Goal: Information Seeking & Learning: Learn about a topic

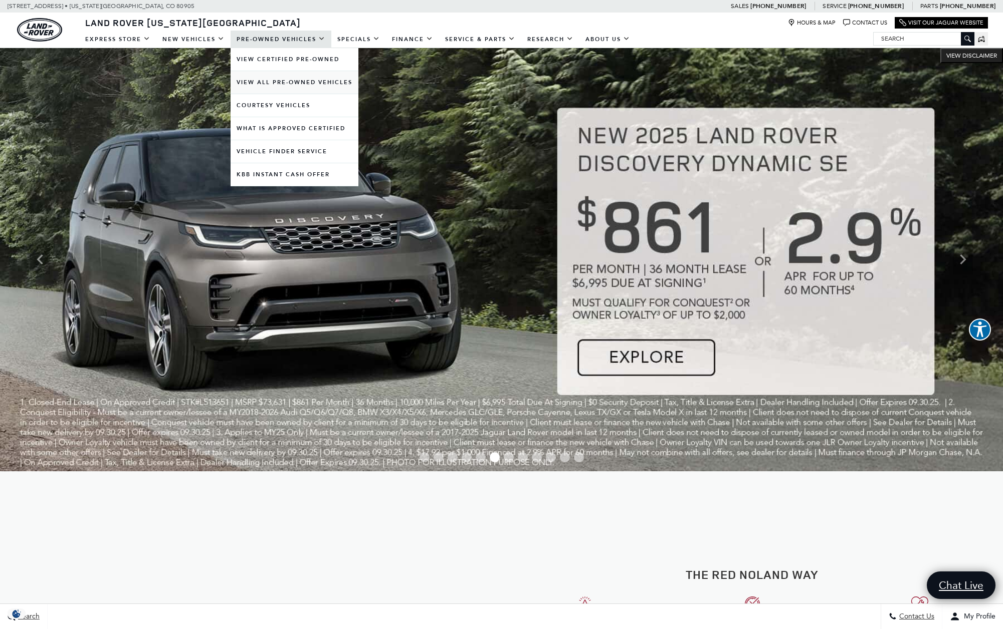
click at [289, 85] on link "View All Pre-Owned Vehicles" at bounding box center [295, 82] width 128 height 23
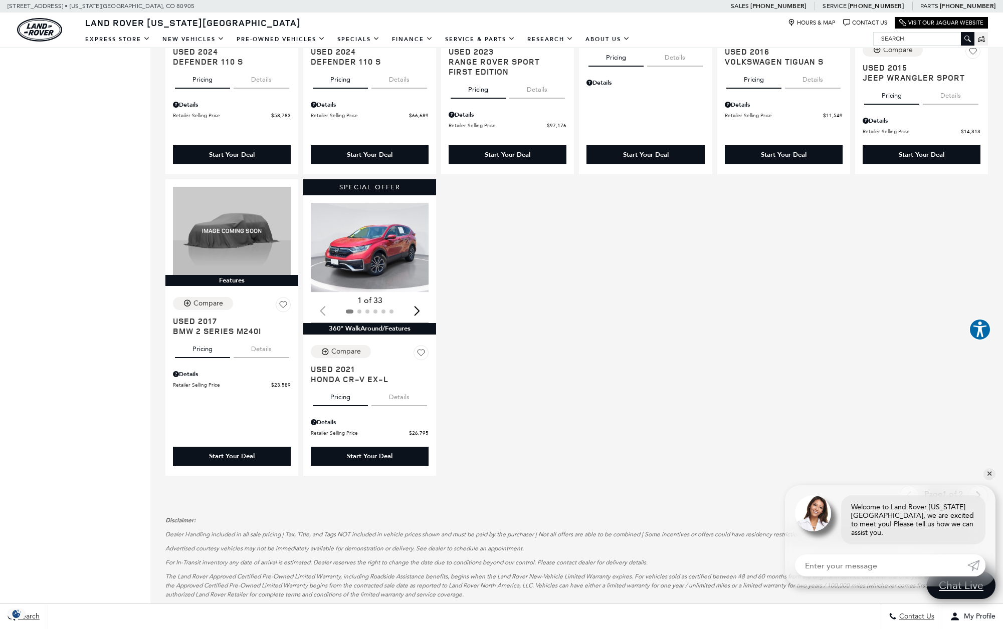
scroll to position [726, 0]
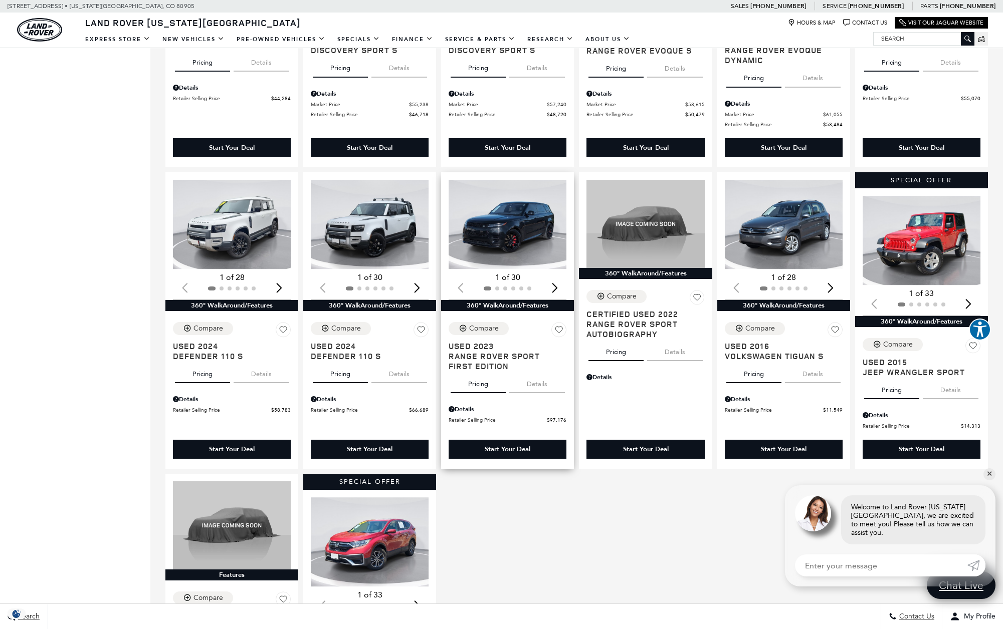
click at [560, 285] on div "Next slide" at bounding box center [555, 288] width 14 height 22
click at [559, 285] on div "Next slide" at bounding box center [555, 288] width 14 height 22
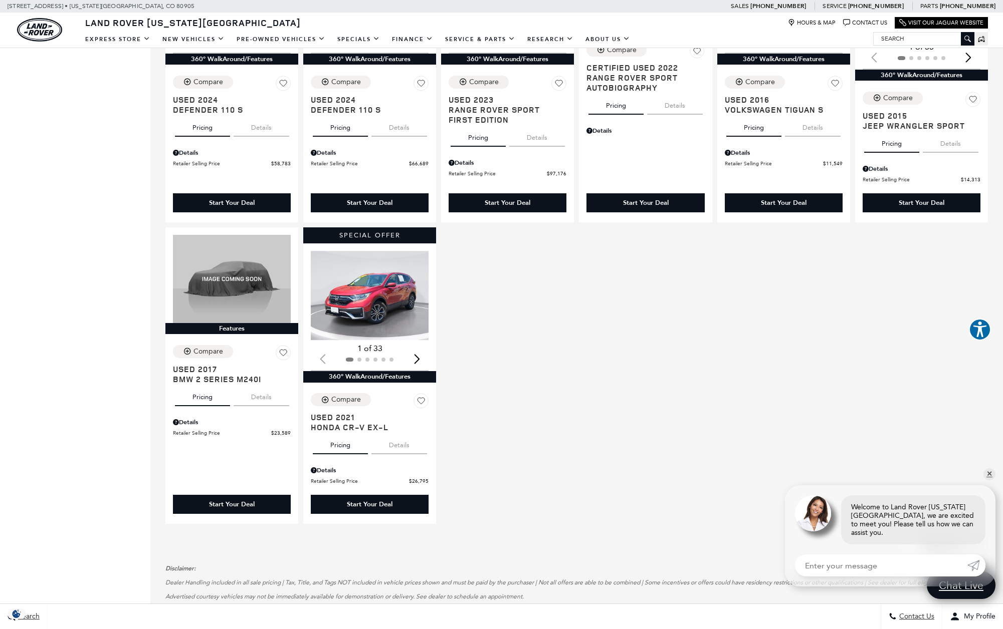
scroll to position [1053, 0]
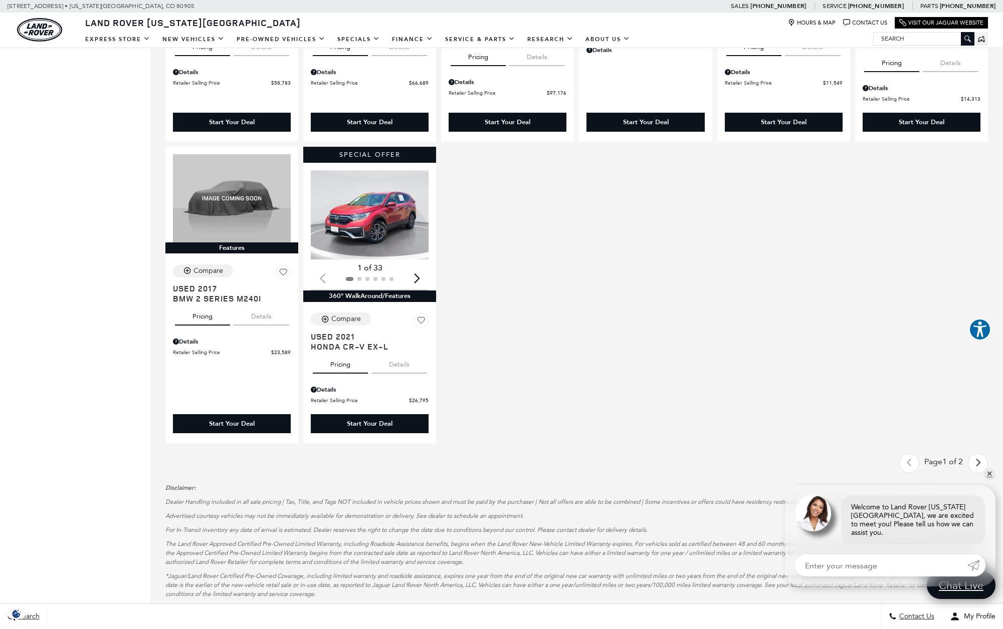
click at [981, 460] on icon "next page" at bounding box center [978, 463] width 7 height 16
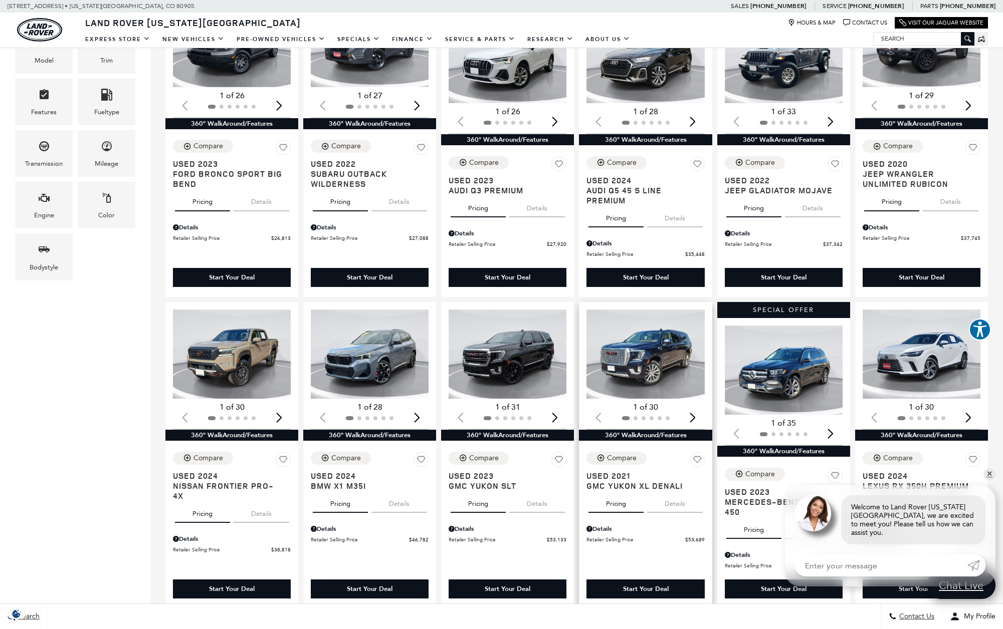
scroll to position [91, 0]
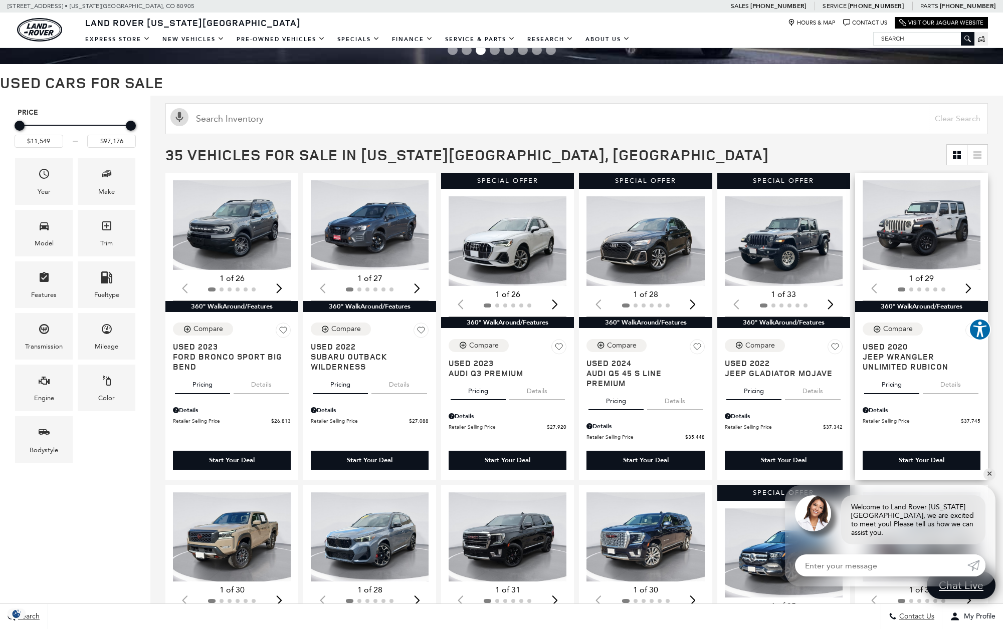
click at [948, 231] on img "1 / 2" at bounding box center [921, 225] width 119 height 90
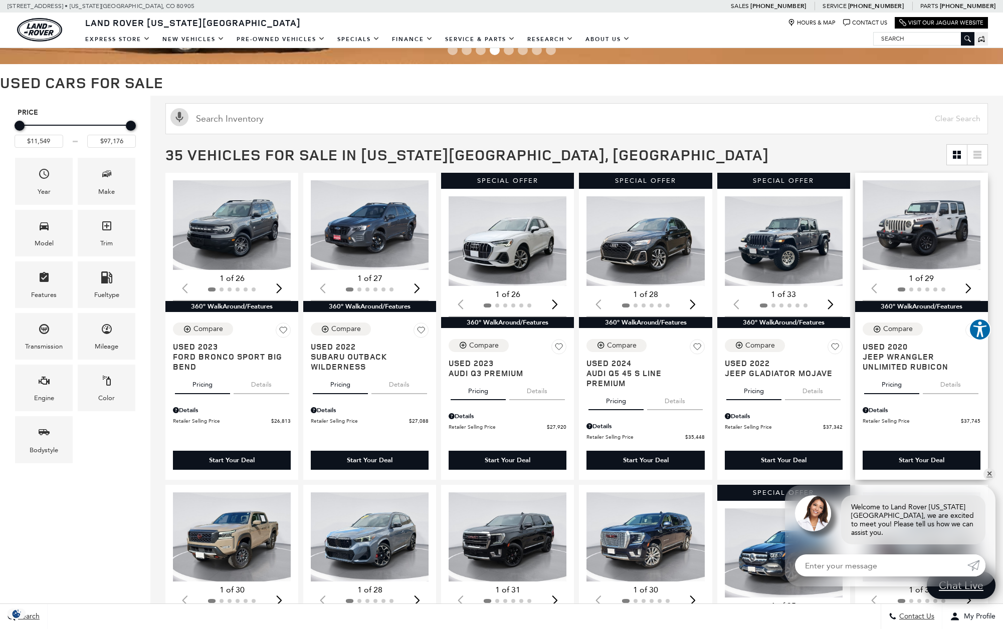
click at [899, 360] on span "Jeep Wrangler Unlimited Rubicon" at bounding box center [917, 362] width 110 height 20
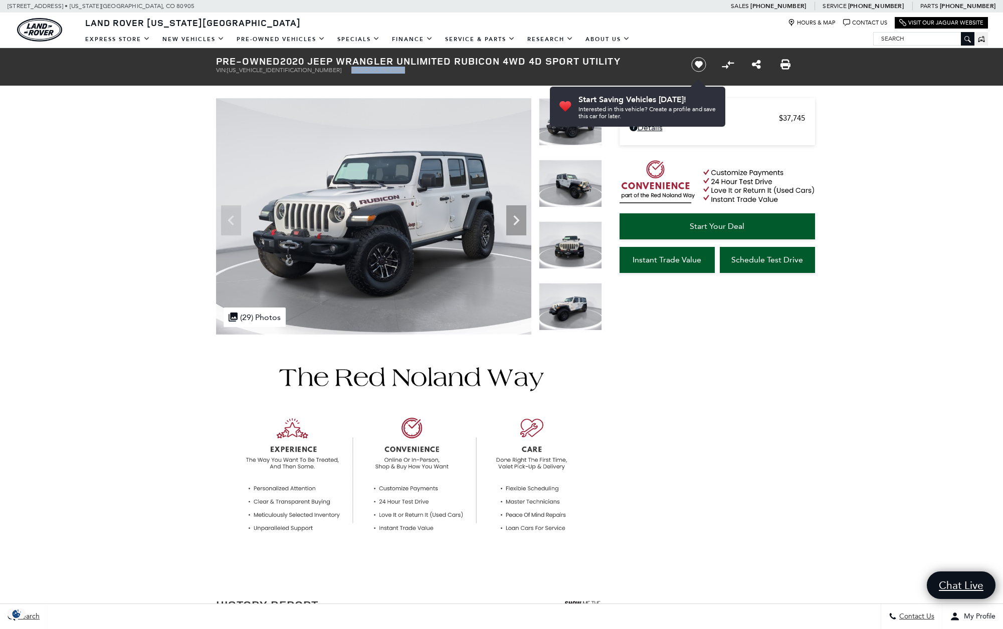
drag, startPoint x: 297, startPoint y: 71, endPoint x: 353, endPoint y: 75, distance: 56.3
click at [356, 72] on ul "VIN: [US_VEHICLE_IDENTIFICATION_NUMBER] Stock: UL190320A" at bounding box center [445, 70] width 458 height 7
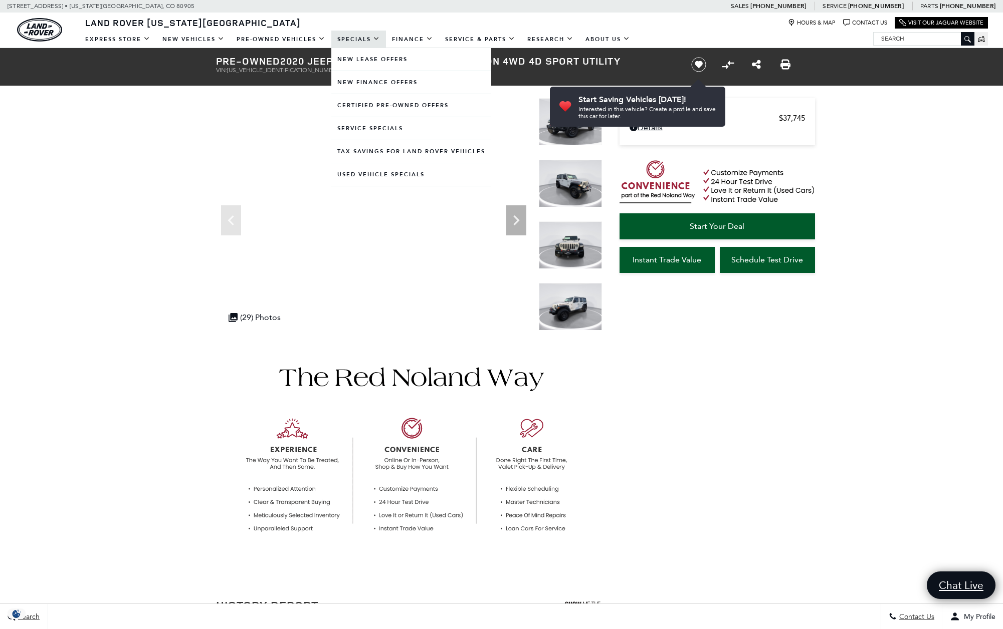
copy li "Stock: UL190320A"
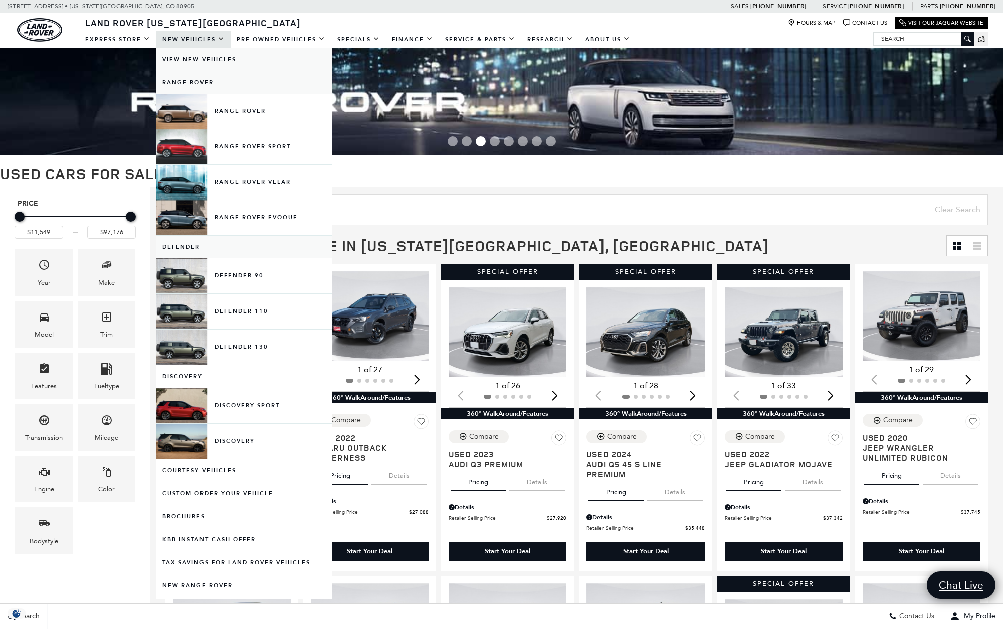
click at [213, 61] on link "View New Vehicles" at bounding box center [243, 59] width 175 height 23
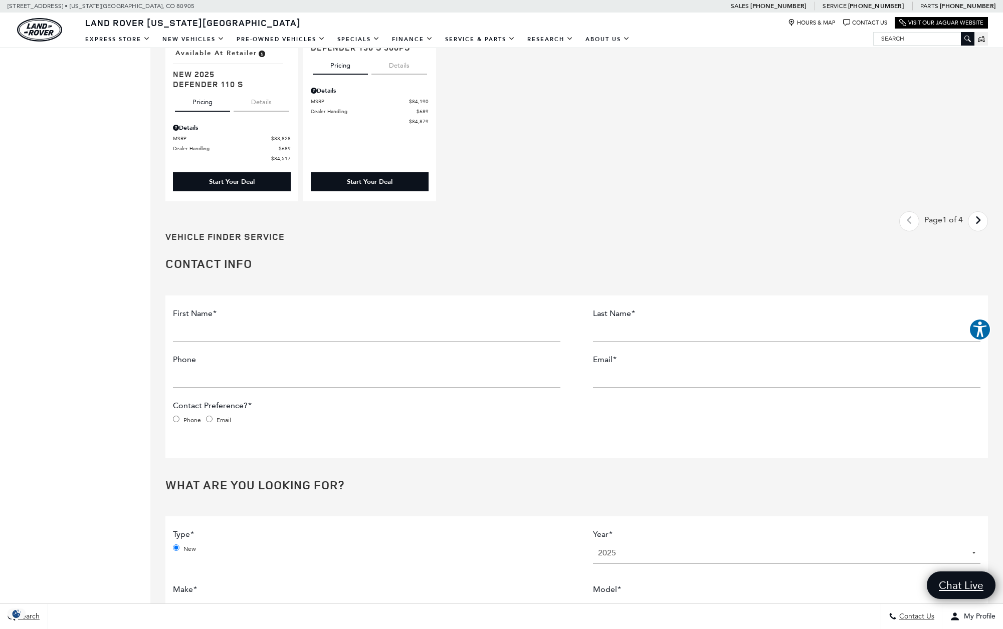
scroll to position [1324, 0]
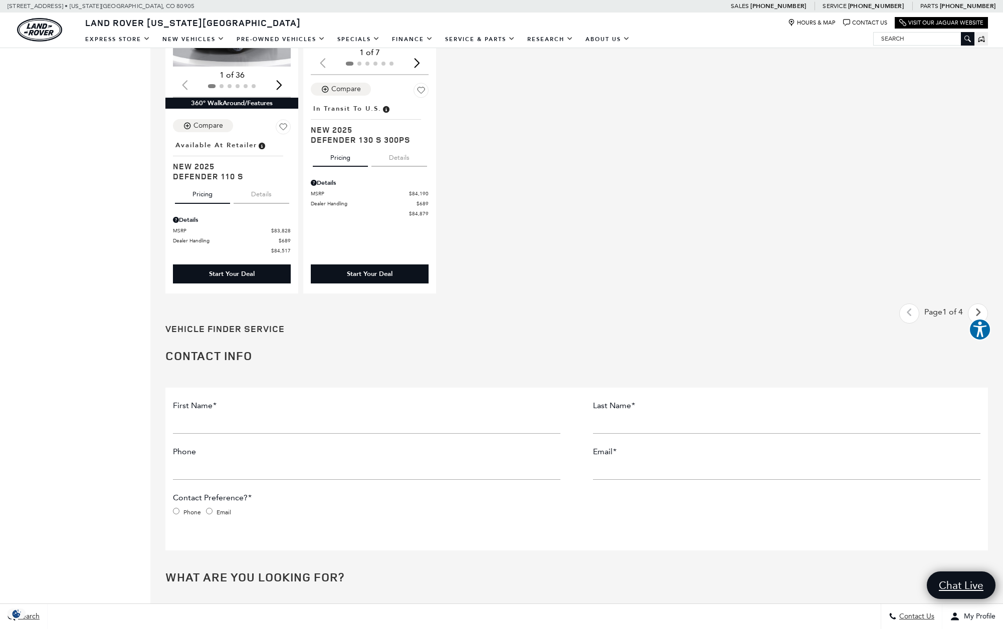
click at [981, 312] on icon "next page" at bounding box center [978, 313] width 7 height 16
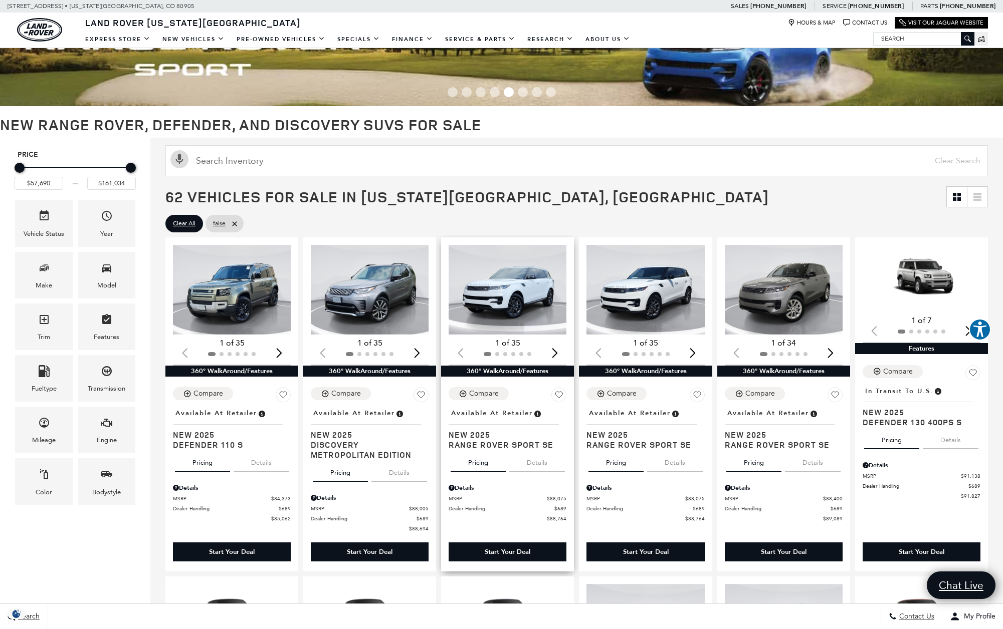
scroll to position [47, 0]
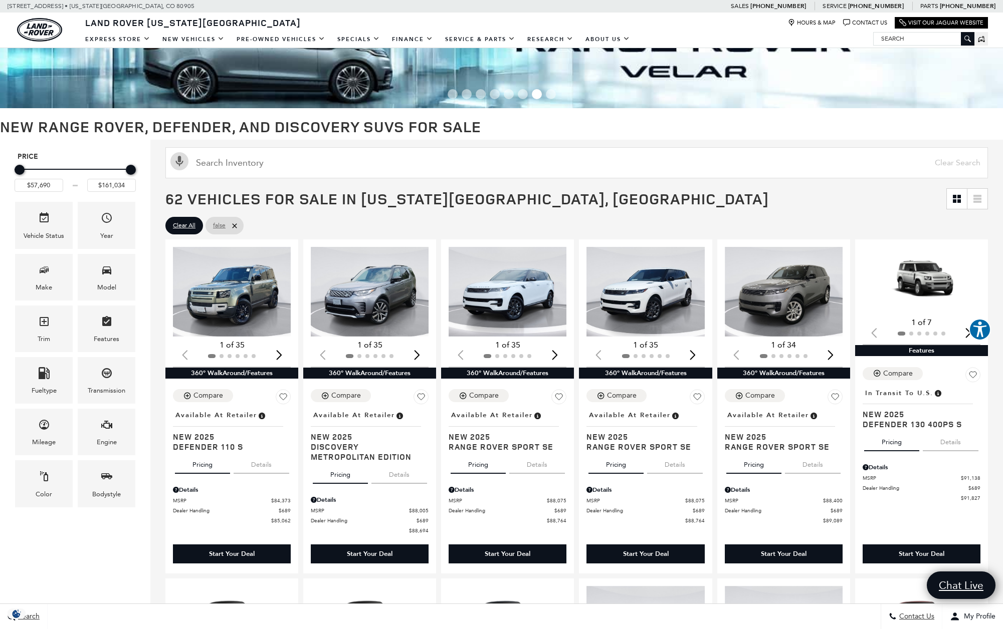
click at [234, 222] on icon at bounding box center [235, 226] width 8 height 8
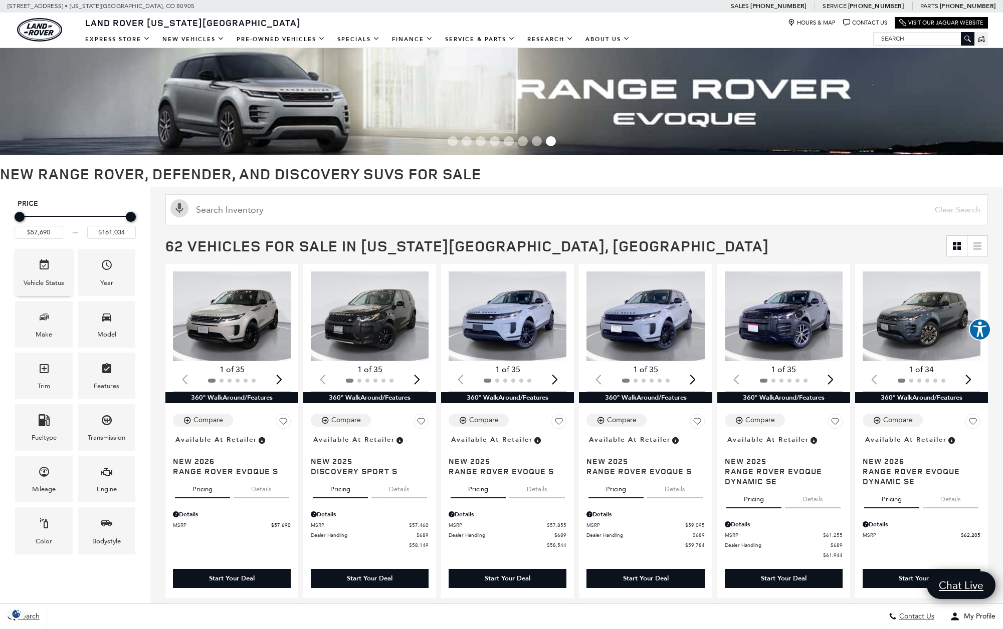
click at [48, 272] on span "Vehicle" at bounding box center [44, 267] width 12 height 21
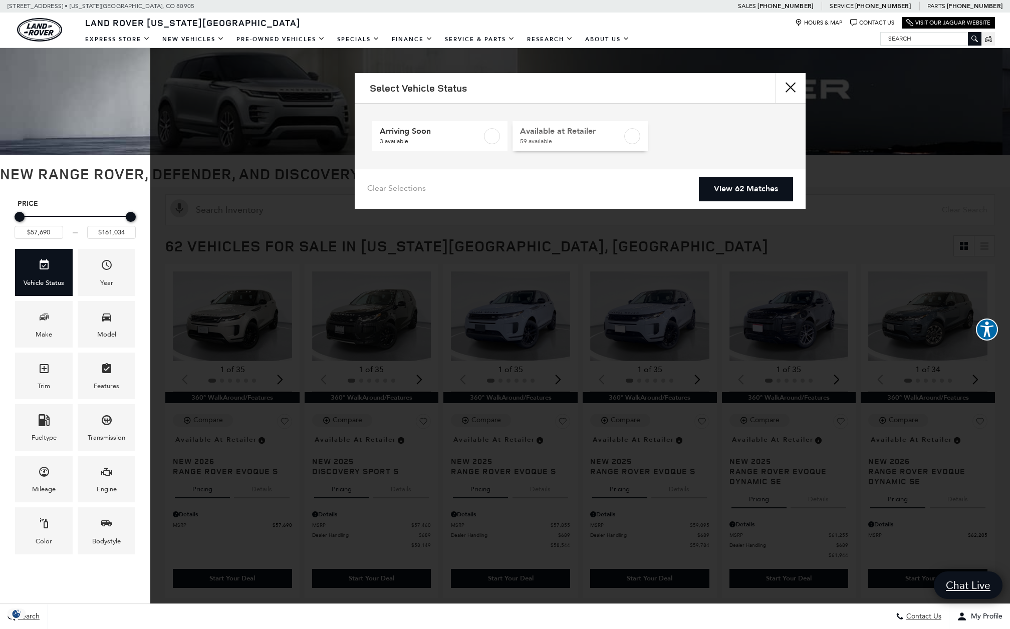
click at [608, 130] on span "Available at Retailer" at bounding box center [571, 131] width 102 height 10
checkbox input "true"
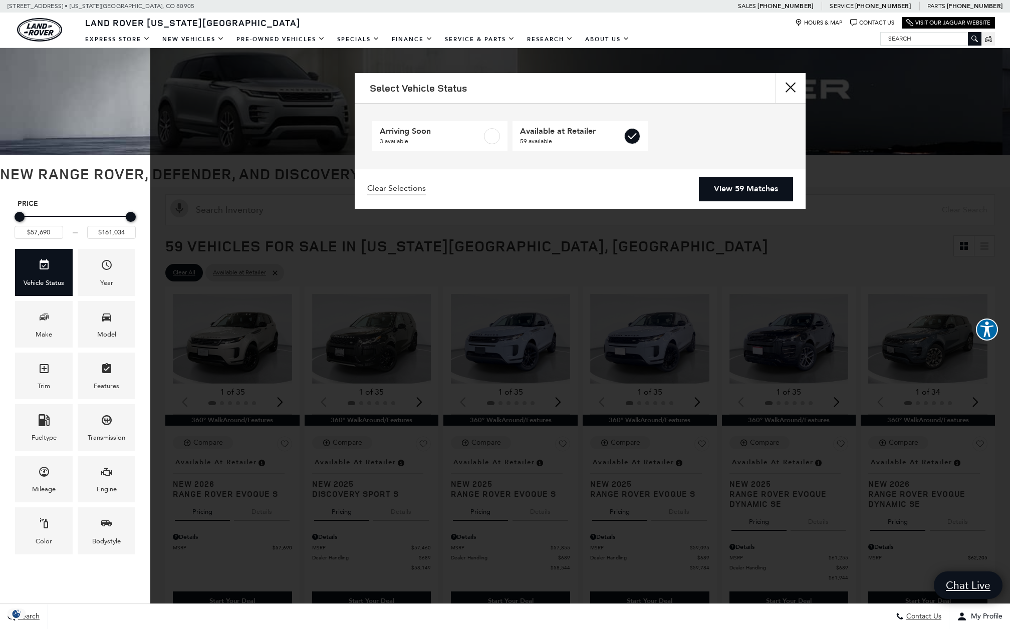
click at [739, 191] on link "View 59 Matches" at bounding box center [746, 189] width 94 height 25
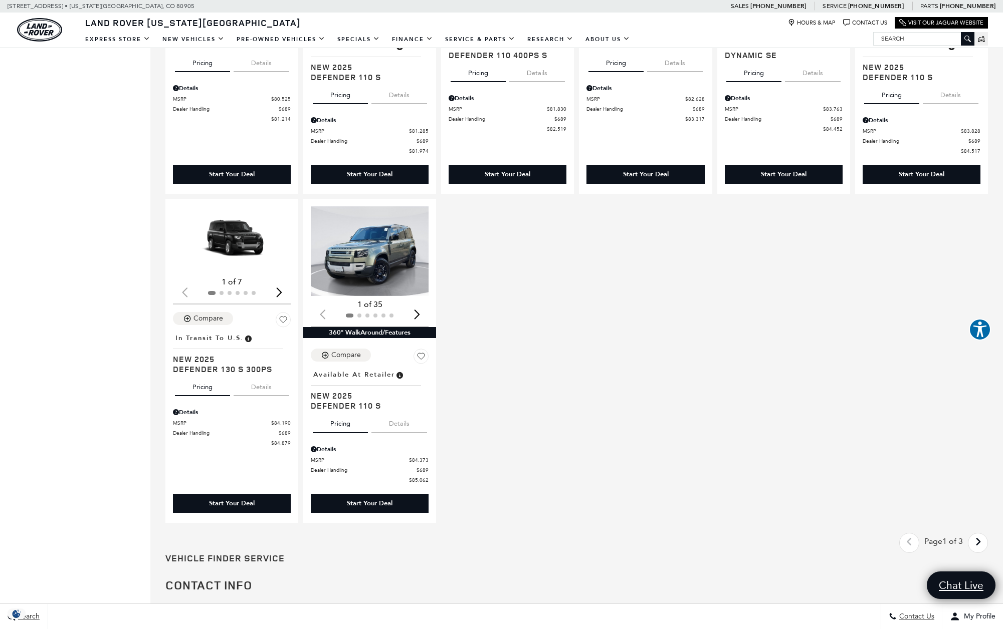
scroll to position [1179, 0]
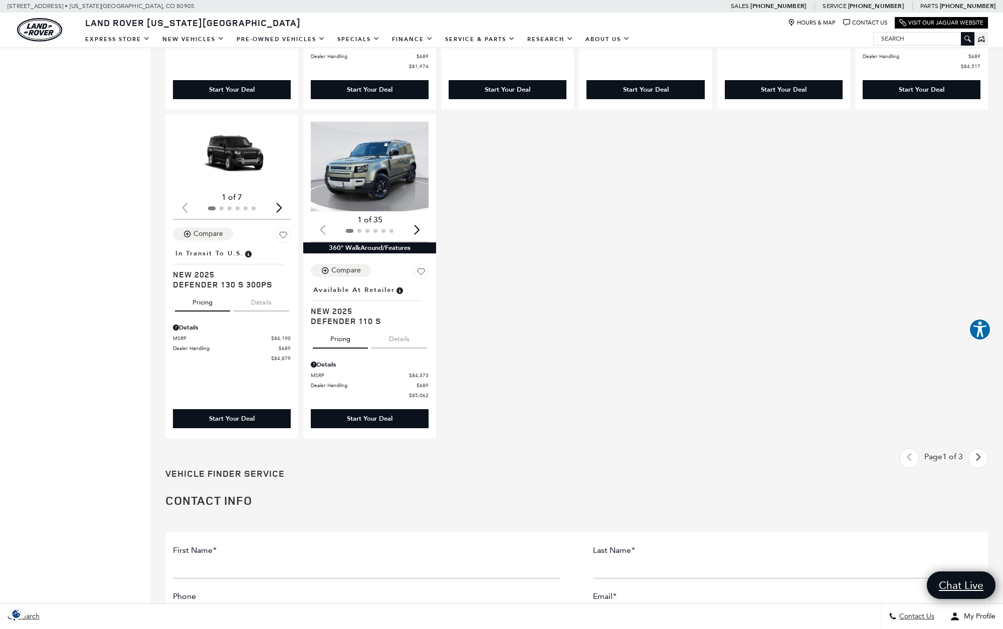
click at [981, 458] on icon "next page" at bounding box center [978, 457] width 7 height 16
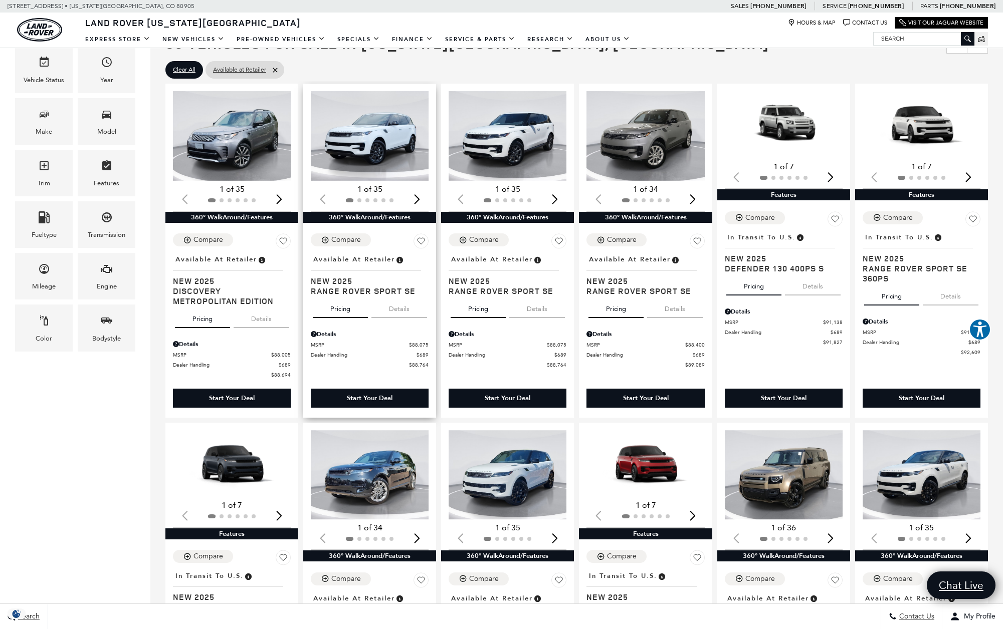
scroll to position [137, 0]
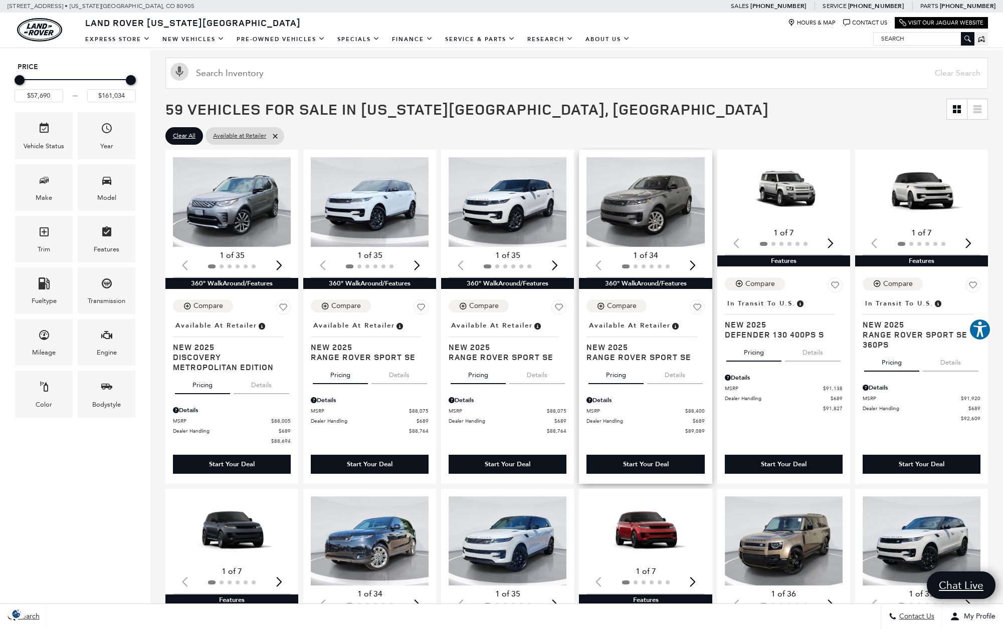
click at [645, 213] on img "1 / 2" at bounding box center [645, 202] width 119 height 90
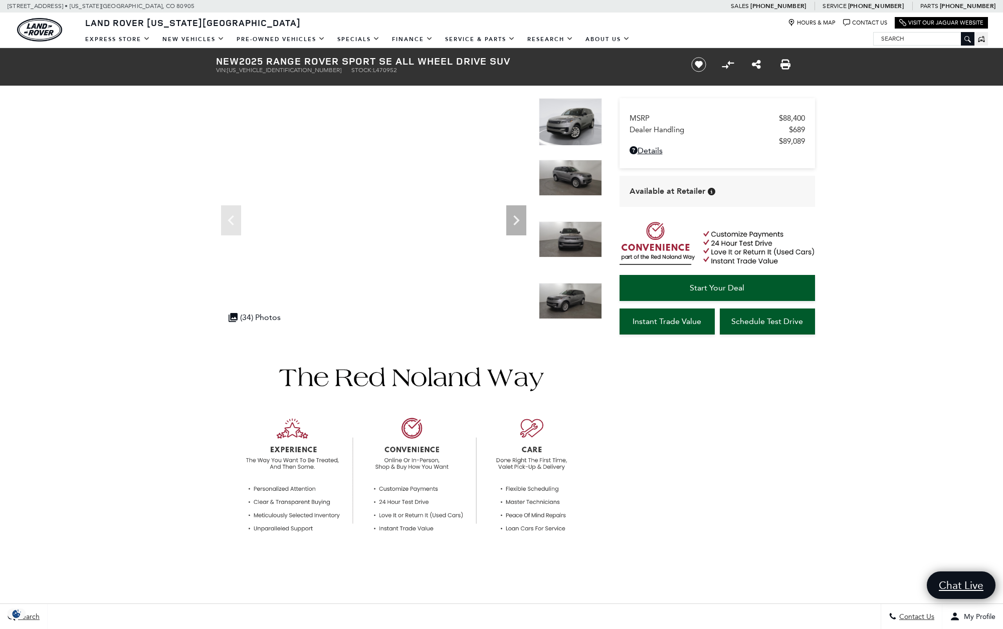
click at [249, 60] on h1 "New 2025 Range Rover Sport SE All Wheel Drive SUV" at bounding box center [445, 61] width 458 height 11
drag, startPoint x: 243, startPoint y: 61, endPoint x: 399, endPoint y: 61, distance: 156.8
click at [399, 61] on h1 "New 2025 Range Rover Sport SE All Wheel Drive SUV" at bounding box center [445, 61] width 458 height 11
copy h1 "2025 Range Rover Sport SE"
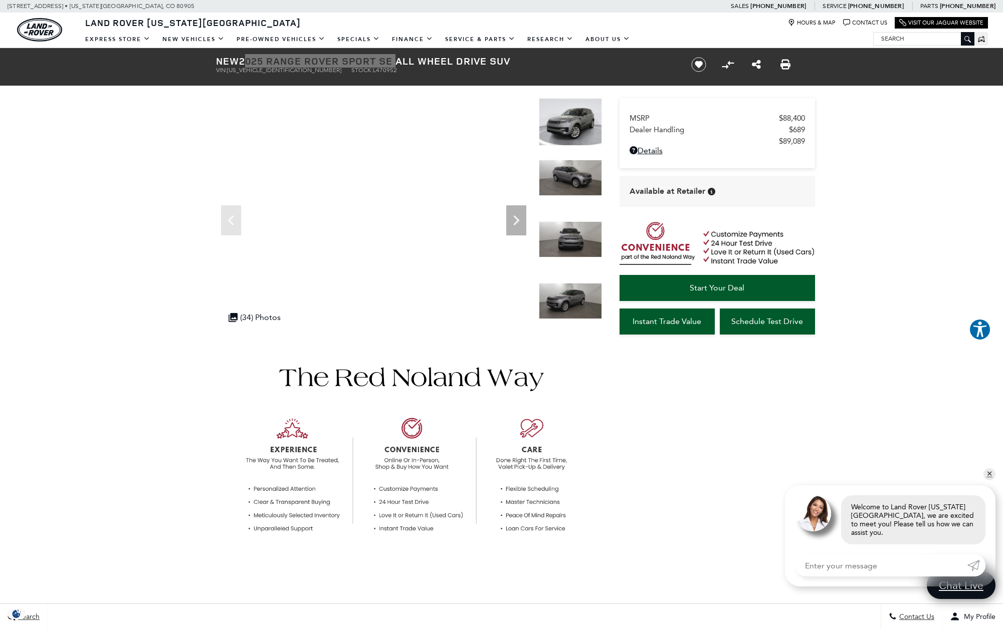
drag, startPoint x: 961, startPoint y: 611, endPoint x: 309, endPoint y: 69, distance: 848.0
click at [311, 65] on h1 "New 2025 Range Rover Sport SE All Wheel Drive SUV" at bounding box center [445, 61] width 458 height 11
drag, startPoint x: 296, startPoint y: 73, endPoint x: 367, endPoint y: 73, distance: 70.7
click at [367, 73] on ul "VIN: [US_VEHICLE_IDENTIFICATION_NUMBER] Stock: L470952" at bounding box center [445, 70] width 458 height 7
copy li "Stock: L470952"
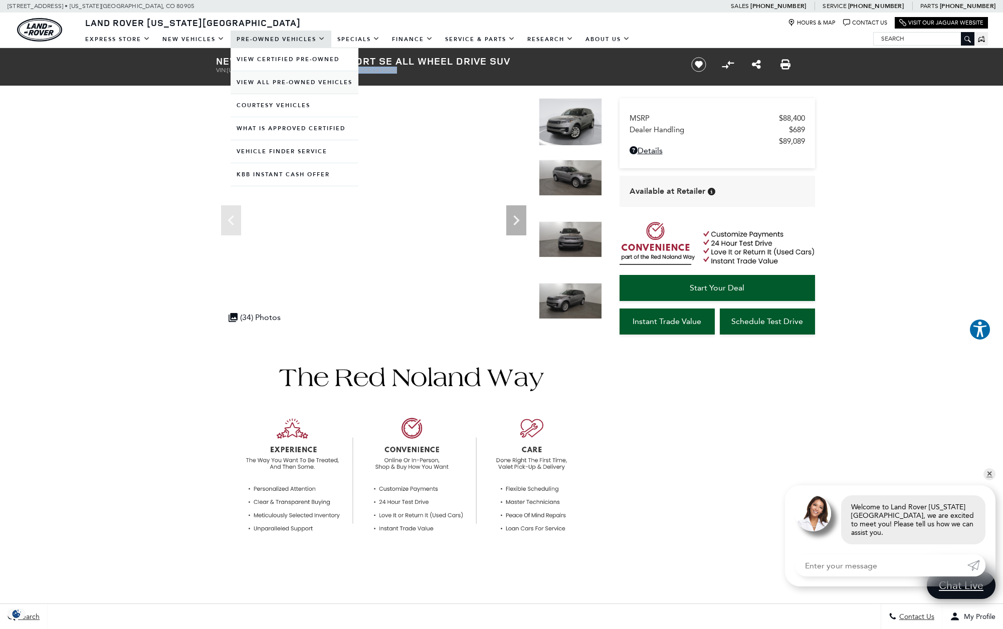
click at [285, 84] on link "View All Pre-Owned Vehicles" at bounding box center [295, 82] width 128 height 23
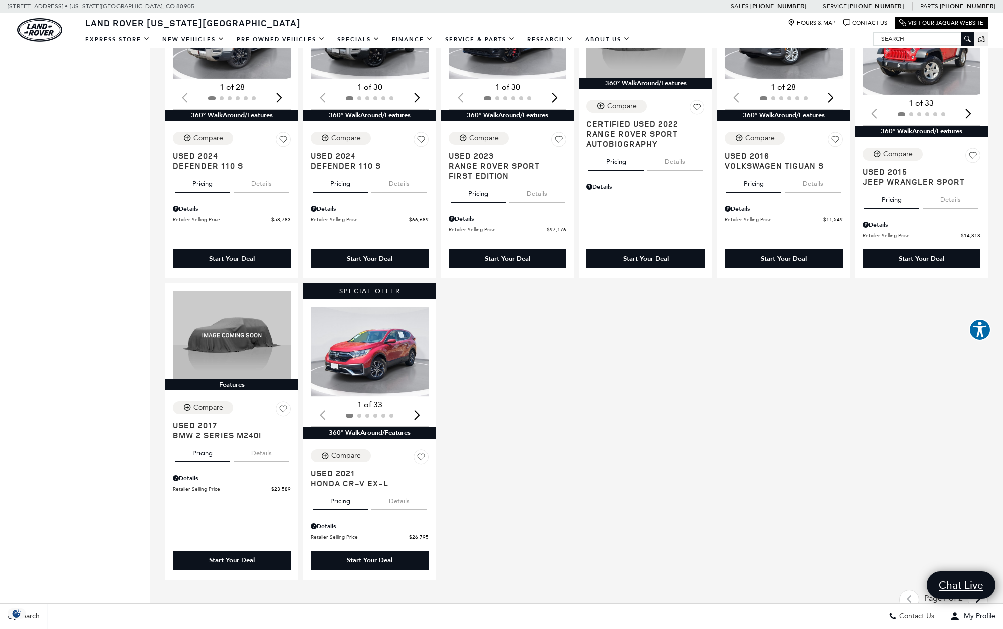
scroll to position [1106, 0]
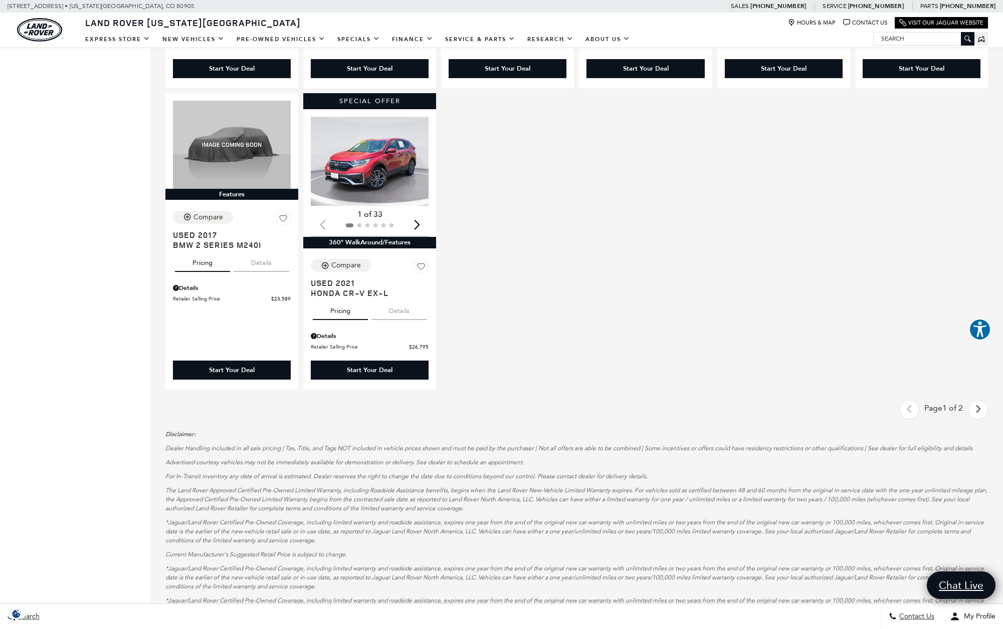
click at [981, 412] on icon "next page" at bounding box center [978, 409] width 7 height 16
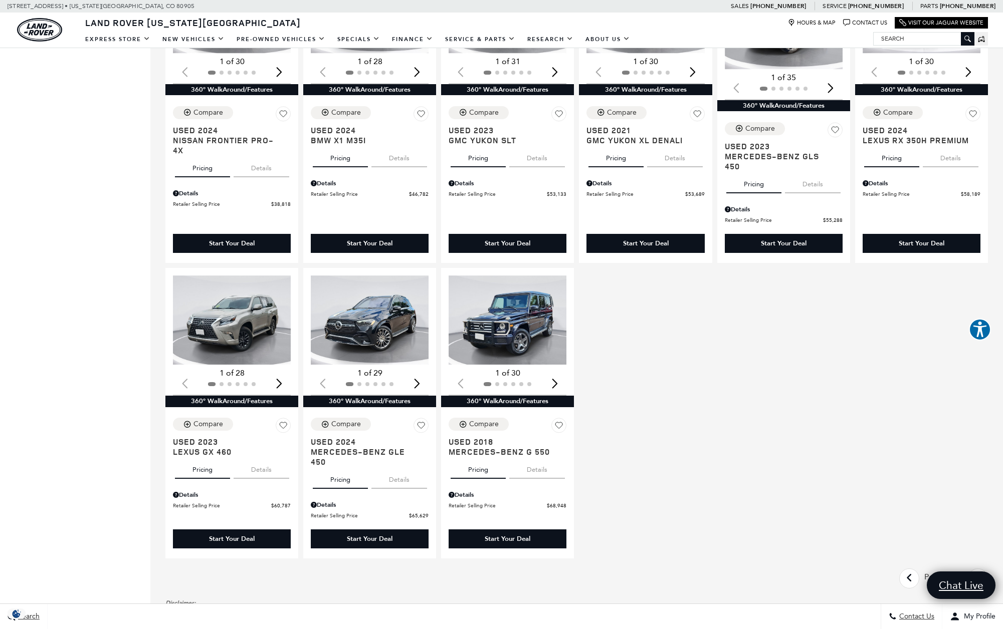
scroll to position [699, 0]
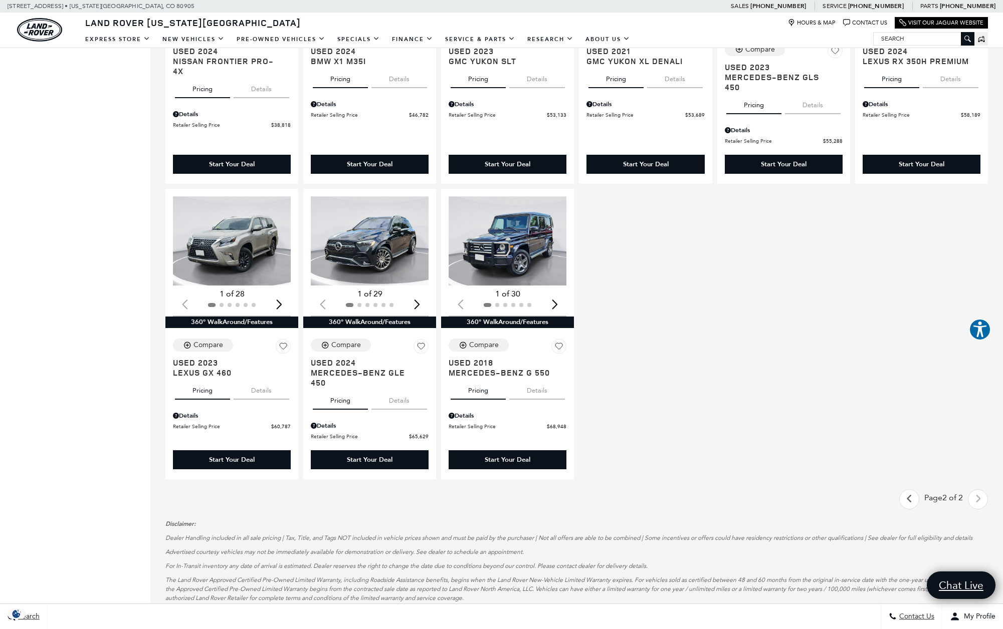
click at [912, 502] on icon "previous page" at bounding box center [909, 499] width 7 height 16
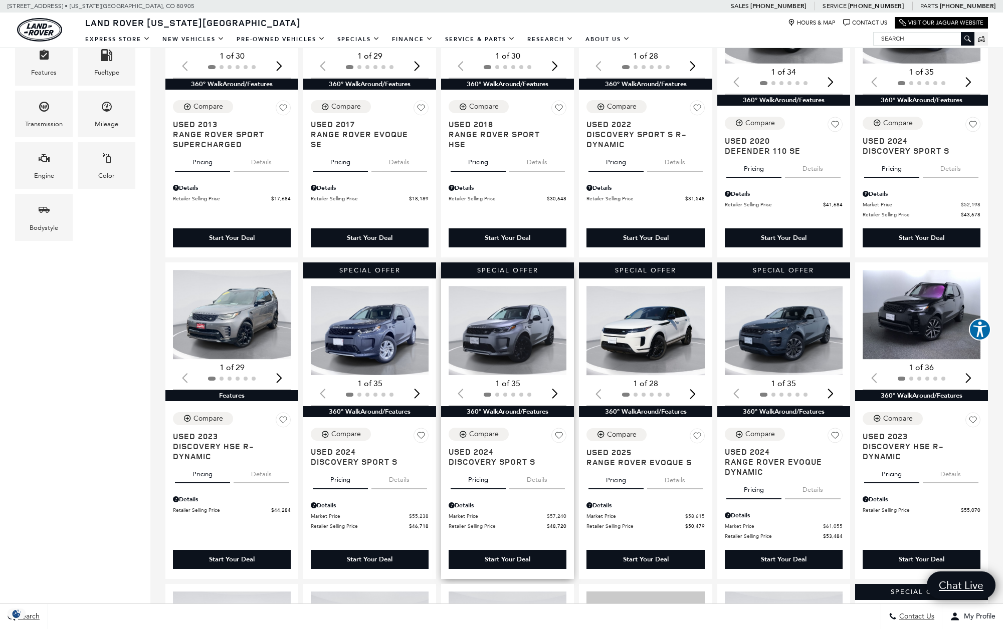
scroll to position [119, 0]
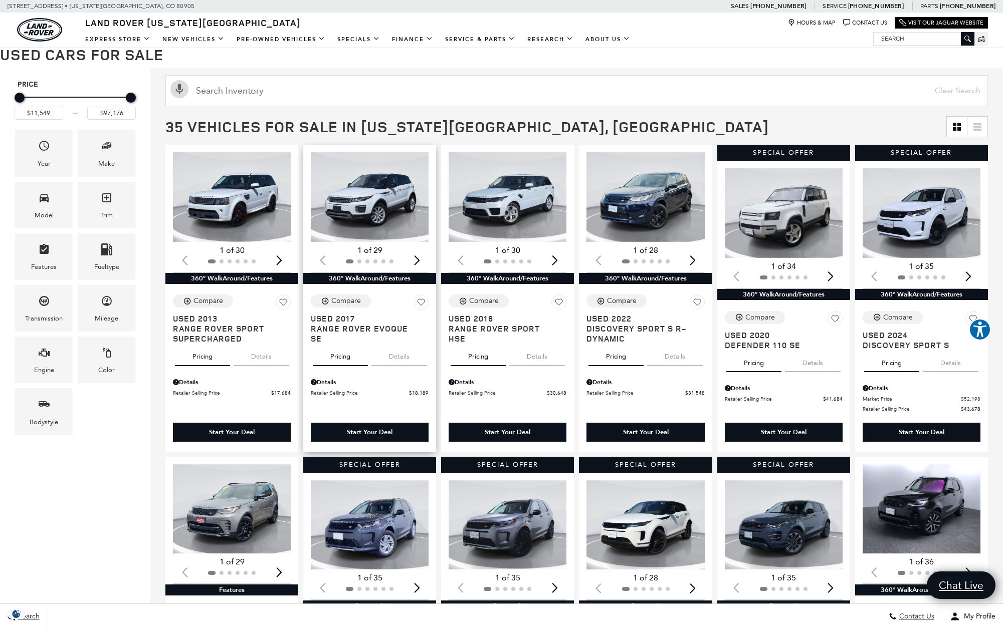
click at [371, 207] on img "1 / 2" at bounding box center [370, 197] width 119 height 90
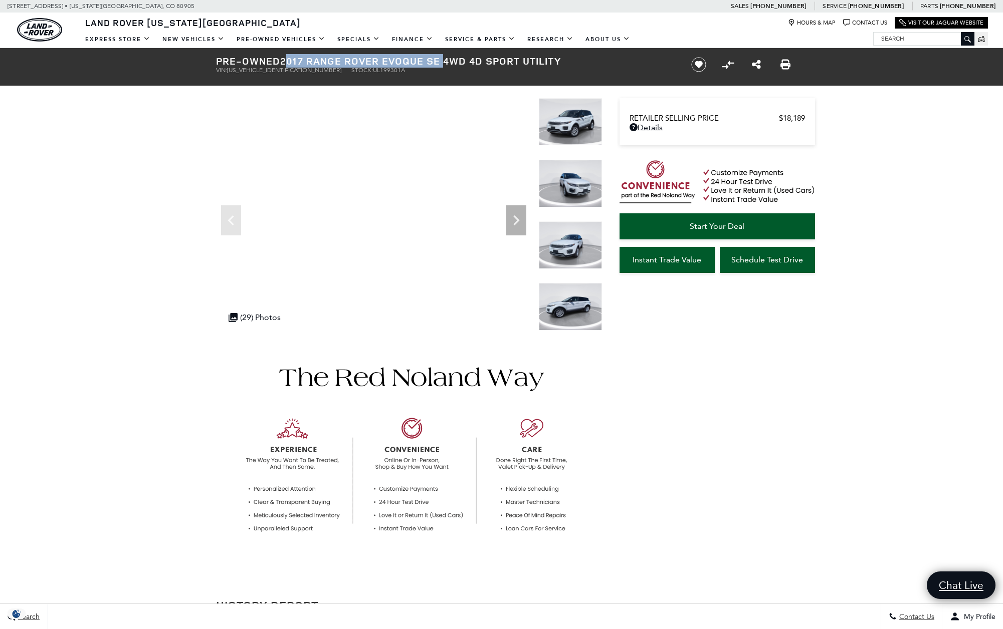
drag, startPoint x: 285, startPoint y: 62, endPoint x: 450, endPoint y: 63, distance: 165.9
click at [450, 63] on h1 "Pre-Owned 2017 Range Rover Evoque SE 4WD 4D Sport Utility" at bounding box center [445, 61] width 458 height 11
copy h1 "2017 Range Rover Evoque SE"
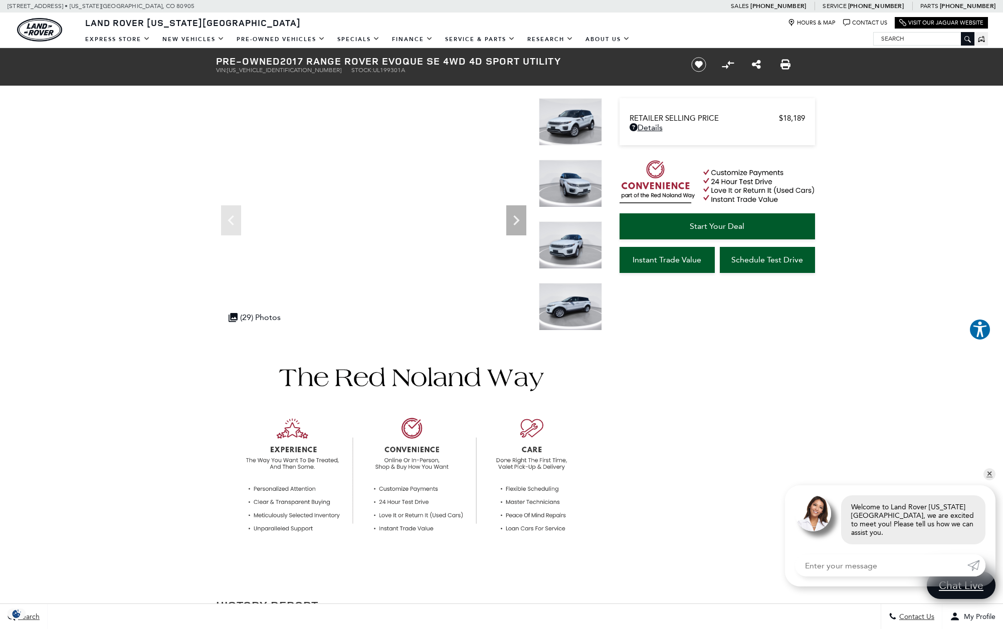
click at [297, 72] on ul "VIN: SALVP2BG1HH199301 Stock: UL199301A" at bounding box center [445, 70] width 458 height 7
drag, startPoint x: 298, startPoint y: 73, endPoint x: 373, endPoint y: 72, distance: 75.7
click at [373, 72] on ul "VIN: SALVP2BG1HH199301 Stock: UL199301A" at bounding box center [445, 70] width 458 height 7
copy li "Stock: UL199301A"
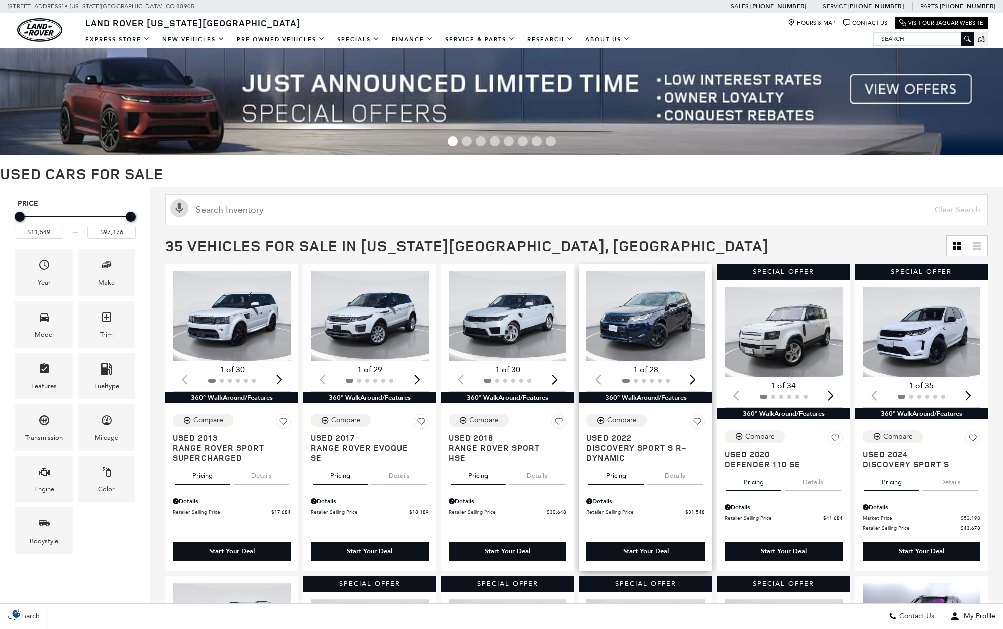
scroll to position [119, 0]
